Goal: Task Accomplishment & Management: Use online tool/utility

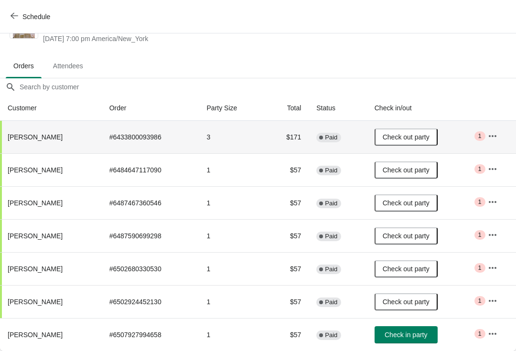
scroll to position [38, 0]
click at [494, 333] on icon "button" at bounding box center [493, 334] width 8 height 2
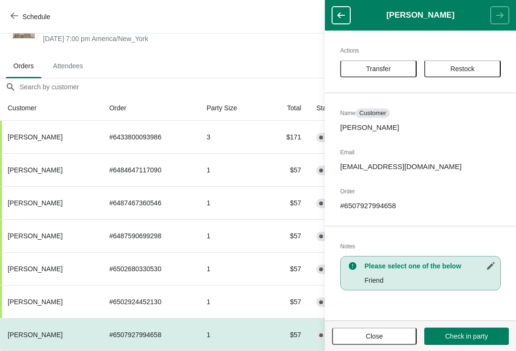
click at [463, 64] on button "Restock" at bounding box center [462, 68] width 76 height 17
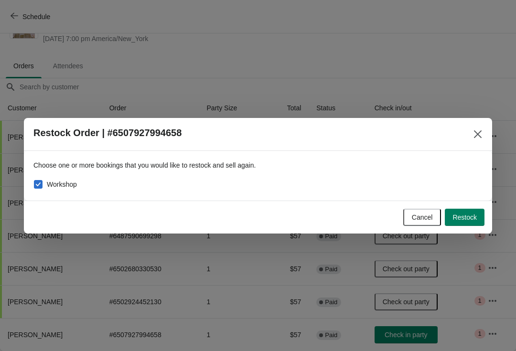
click at [463, 221] on span "Restock" at bounding box center [464, 218] width 24 height 8
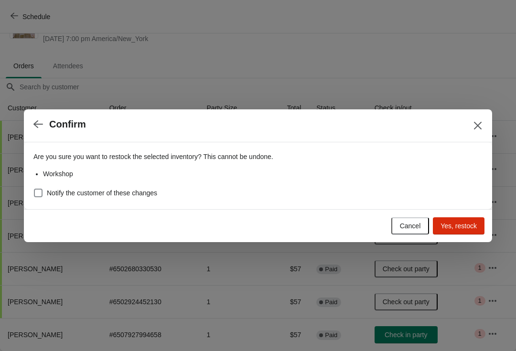
click at [36, 189] on span at bounding box center [38, 193] width 9 height 9
click at [34, 189] on input "Notify the customer of these changes" at bounding box center [34, 189] width 0 height 0
checkbox input "true"
click at [394, 224] on button "Cancel" at bounding box center [410, 225] width 38 height 17
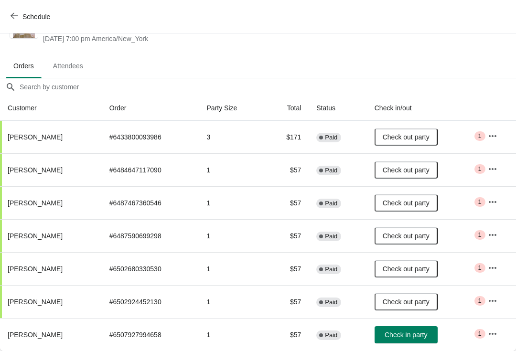
click at [501, 327] on button "button" at bounding box center [492, 333] width 17 height 17
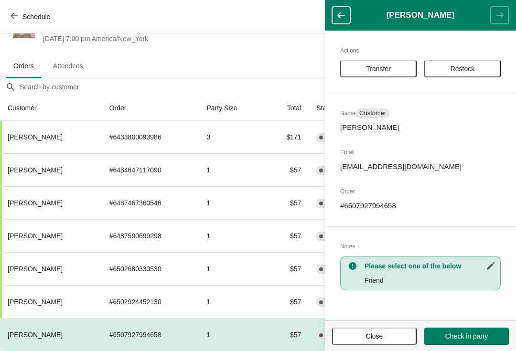
click at [372, 64] on button "Transfer" at bounding box center [378, 68] width 76 height 17
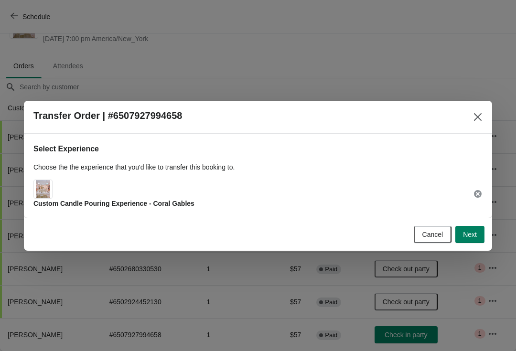
click at [476, 233] on span "Next" at bounding box center [470, 235] width 14 height 8
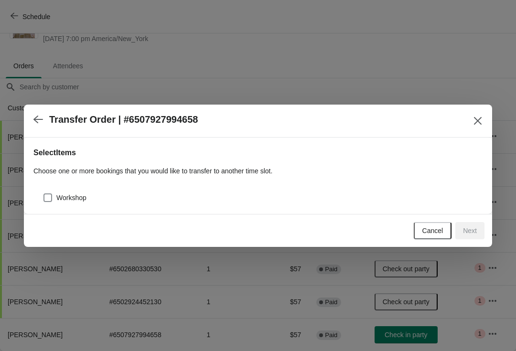
click at [59, 194] on span "Workshop" at bounding box center [71, 198] width 30 height 10
click at [44, 194] on input "Workshop" at bounding box center [43, 194] width 0 height 0
checkbox input "true"
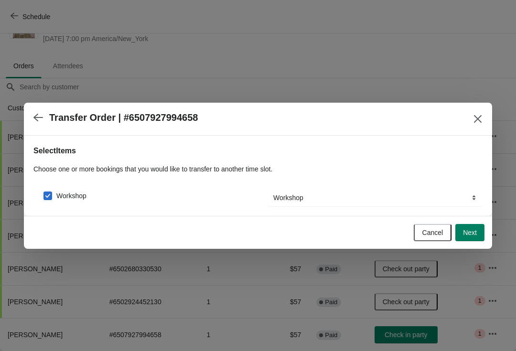
click at [471, 236] on span "Next" at bounding box center [470, 233] width 14 height 8
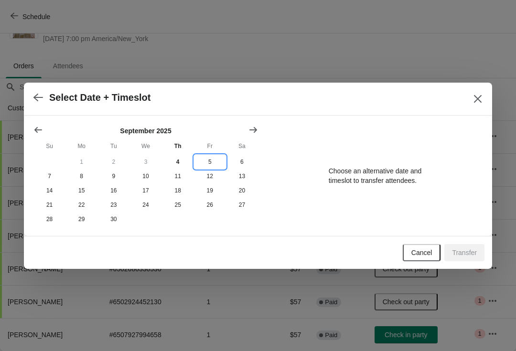
click at [208, 161] on button "5" at bounding box center [210, 162] width 32 height 14
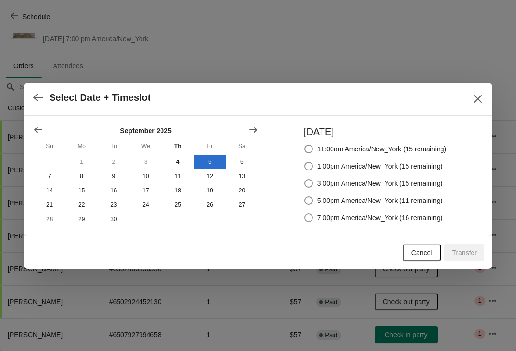
click at [411, 221] on span "7:00pm America/New_York (16 remaining)" at bounding box center [380, 218] width 126 height 10
click at [305, 214] on input "7:00pm America/New_York (16 remaining)" at bounding box center [304, 214] width 0 height 0
radio input "true"
click at [471, 250] on span "Transfer" at bounding box center [464, 253] width 25 height 8
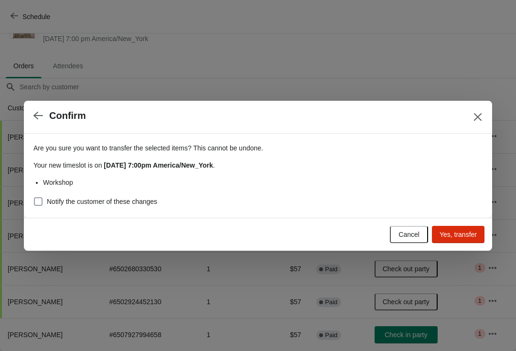
click at [48, 207] on label "Notify the customer of these changes" at bounding box center [95, 201] width 124 height 13
click at [34, 198] on input "Notify the customer of these changes" at bounding box center [34, 197] width 0 height 0
checkbox input "true"
click at [472, 233] on span "Yes, transfer" at bounding box center [458, 235] width 37 height 8
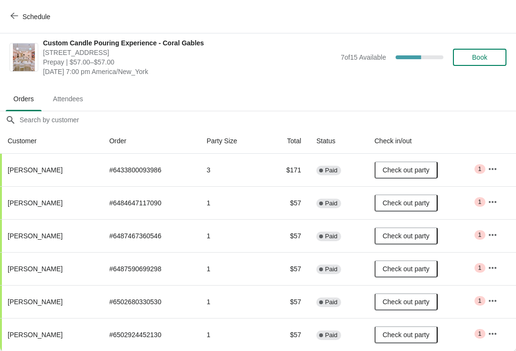
scroll to position [5, 0]
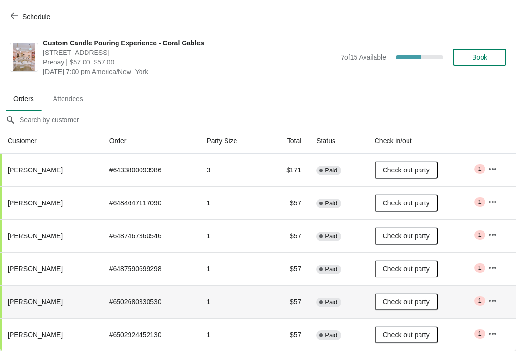
click at [298, 293] on td "$57" at bounding box center [286, 301] width 43 height 33
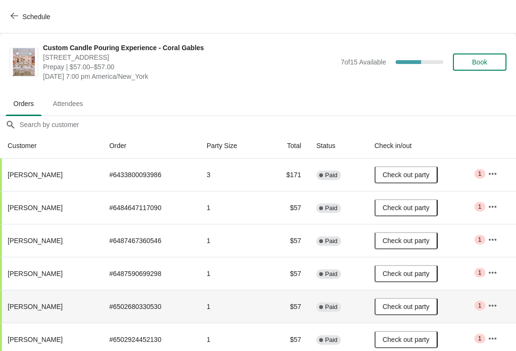
scroll to position [0, 0]
click at [6, 24] on button "Schedule" at bounding box center [31, 16] width 53 height 17
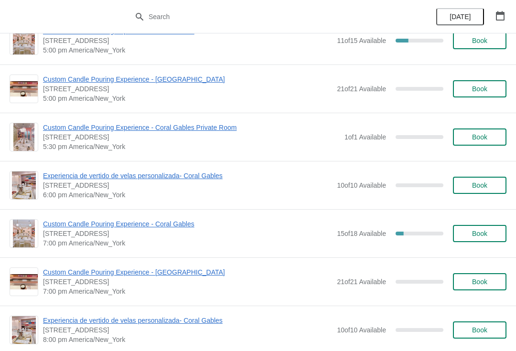
scroll to position [1116, 0]
